Goal: Information Seeking & Learning: Learn about a topic

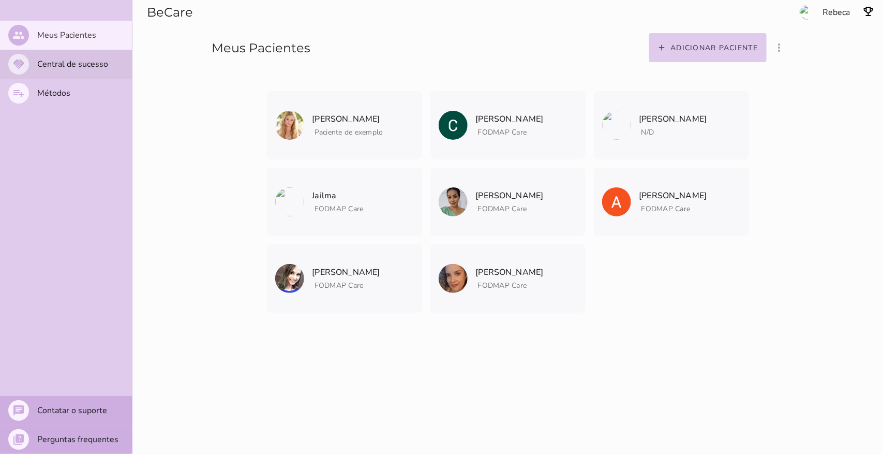
click at [0, 0] on slot "Central de sucesso" at bounding box center [0, 0] width 0 height 0
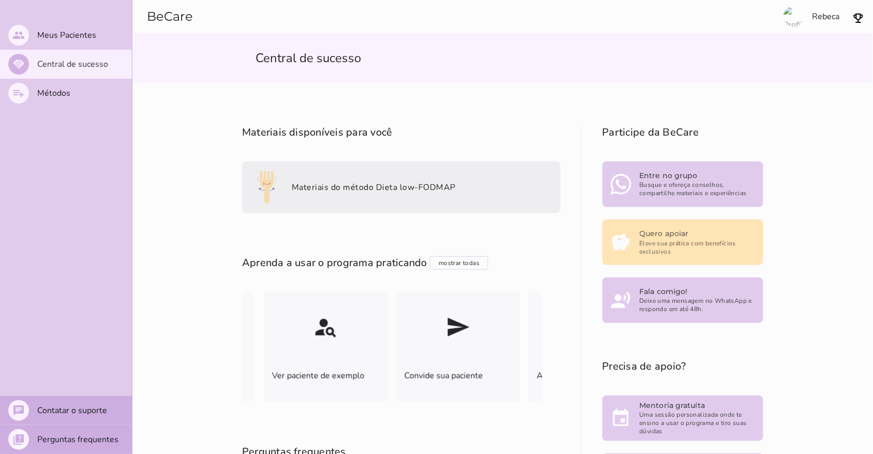
click at [0, 0] on slot "Materiais do método Dieta low-FODMAP" at bounding box center [0, 0] width 0 height 0
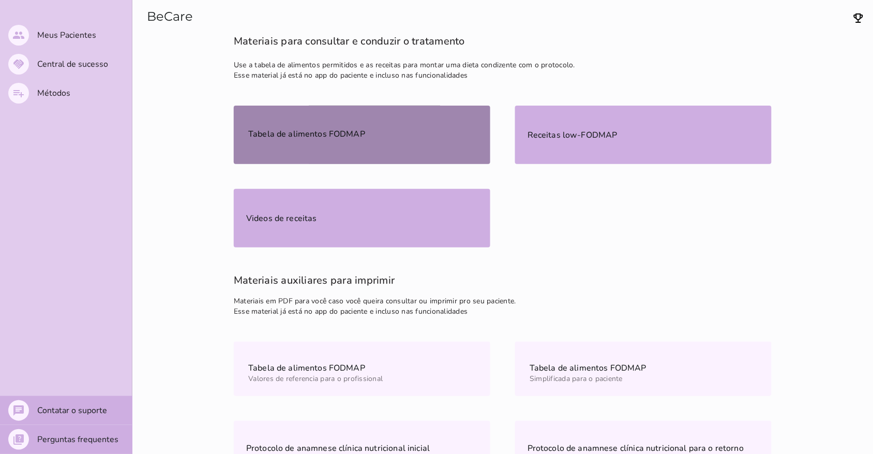
click at [374, 137] on mwc-list-item "Tabela de alimentos FODMAP" at bounding box center [362, 135] width 257 height 58
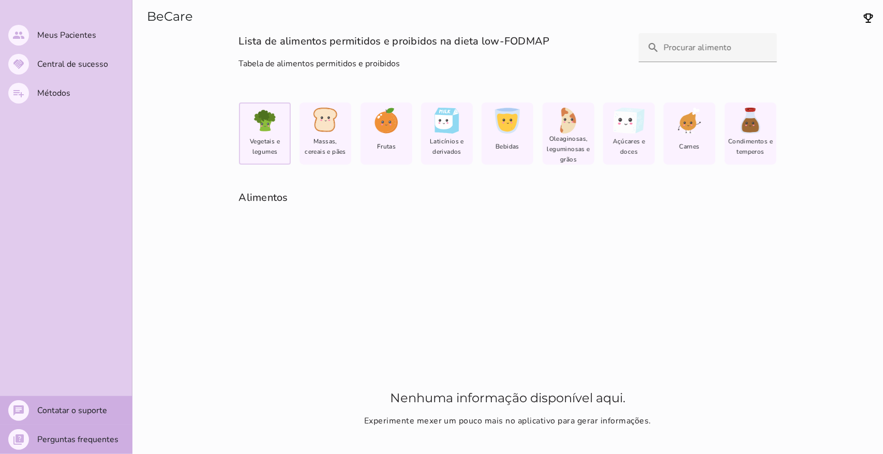
click at [696, 52] on input "search" at bounding box center [716, 47] width 105 height 29
